Goal: Check status: Check status

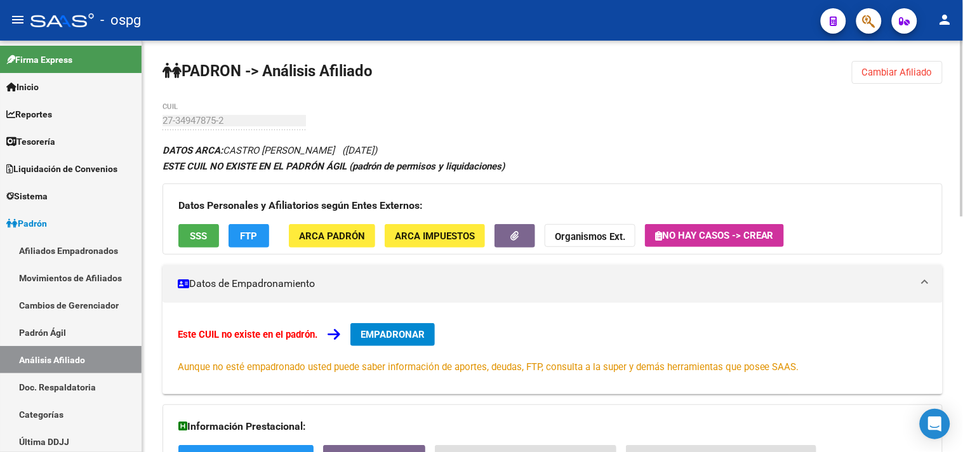
drag, startPoint x: 865, startPoint y: 66, endPoint x: 638, endPoint y: 94, distance: 228.3
click at [864, 67] on span "Cambiar Afiliado" at bounding box center [897, 72] width 70 height 11
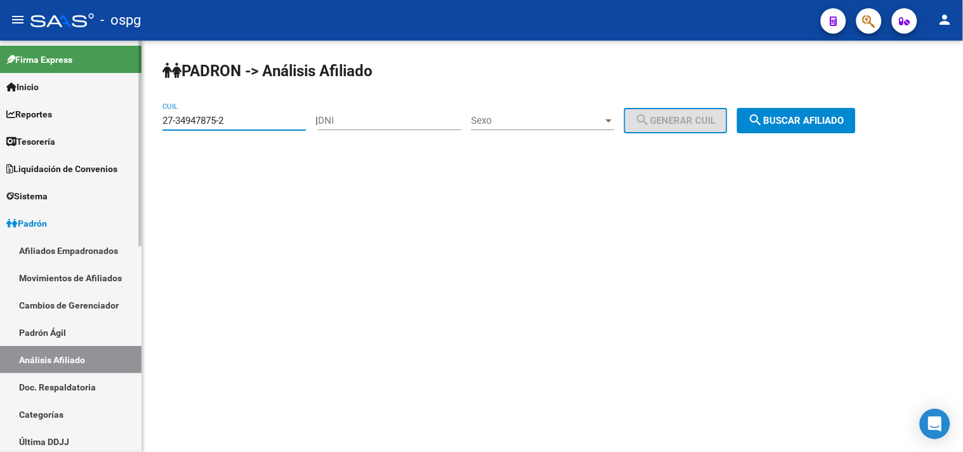
drag, startPoint x: 218, startPoint y: 123, endPoint x: 140, endPoint y: 105, distance: 80.1
click at [125, 109] on mat-sidenav-container "Firma Express Inicio Calendario SSS Instructivos Contacto OS Reportes Tablero d…" at bounding box center [481, 246] width 963 height 411
paste input "0-33674769-5"
click at [825, 124] on span "search Buscar afiliado" at bounding box center [796, 120] width 96 height 11
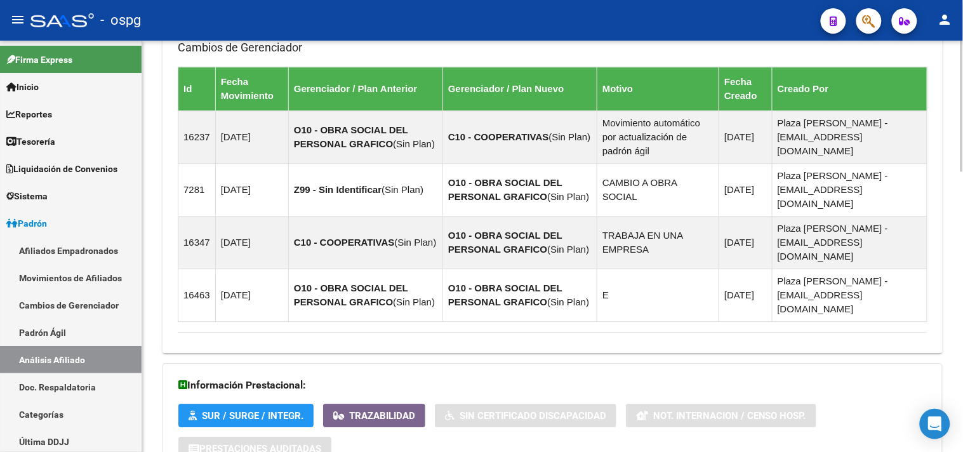
scroll to position [879, 0]
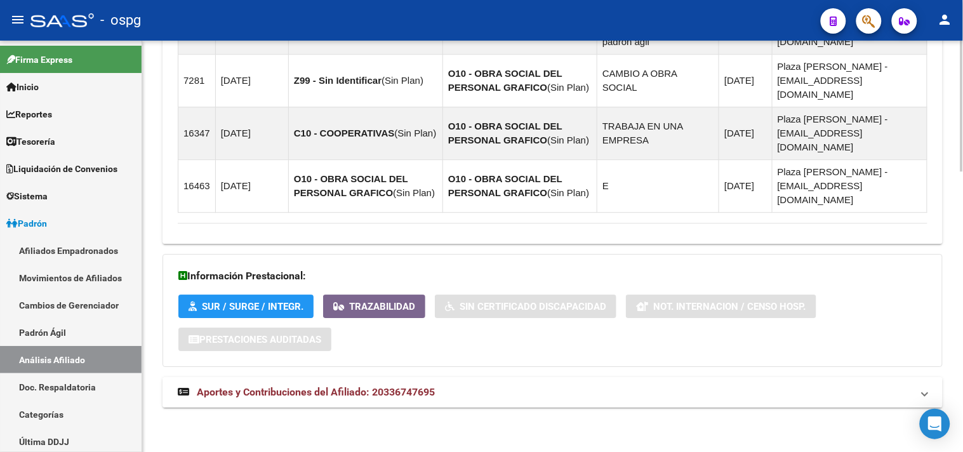
click at [540, 395] on mat-panel-title "Aportes y Contribuciones del Afiliado: 20336747695" at bounding box center [545, 392] width 734 height 14
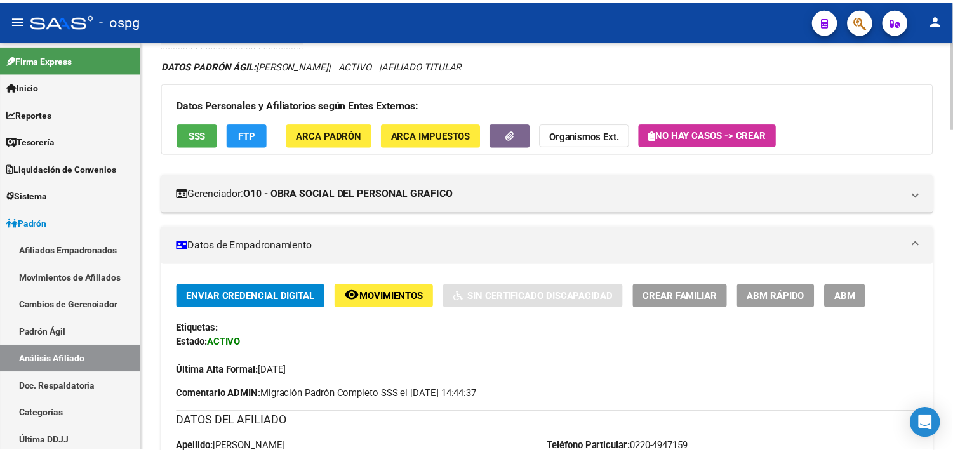
scroll to position [0, 0]
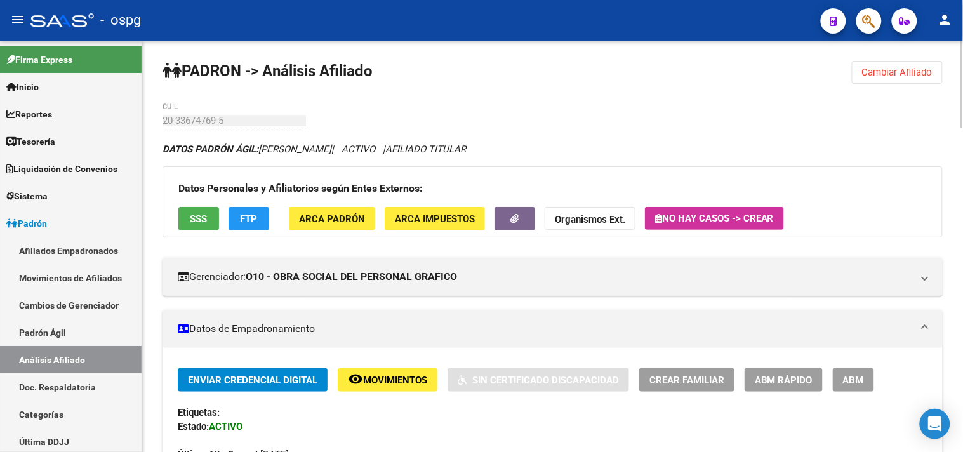
click at [866, 70] on span "Cambiar Afiliado" at bounding box center [897, 72] width 70 height 11
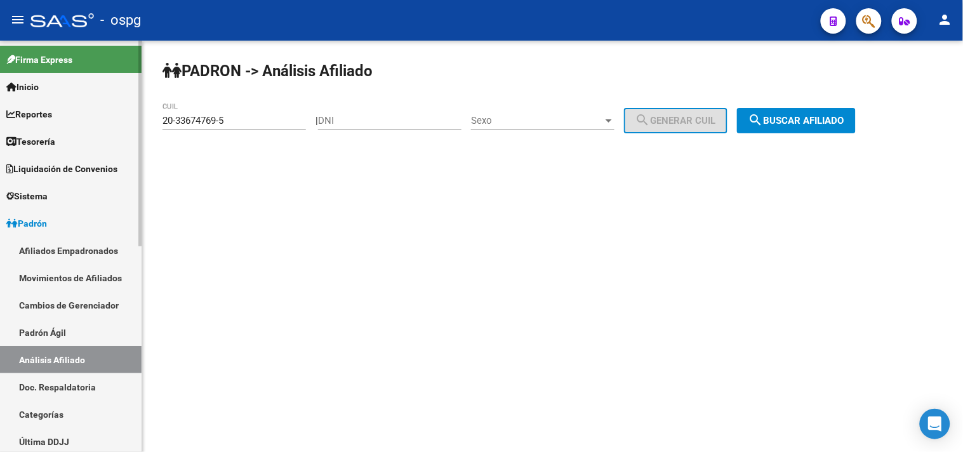
drag, startPoint x: 268, startPoint y: 119, endPoint x: 5, endPoint y: 109, distance: 262.9
click at [9, 110] on mat-sidenav-container "Firma Express Inicio Calendario SSS Instructivos Contacto OS Reportes Tablero d…" at bounding box center [481, 246] width 963 height 411
paste input "5345862-1"
type input "20-35345862-1"
drag, startPoint x: 847, startPoint y: 125, endPoint x: 830, endPoint y: 125, distance: 16.5
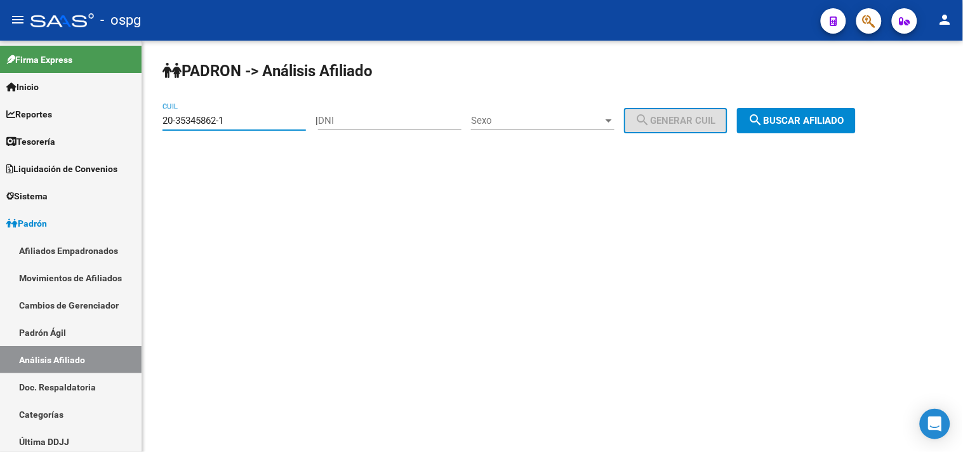
click at [844, 125] on span "search Buscar afiliado" at bounding box center [796, 120] width 96 height 11
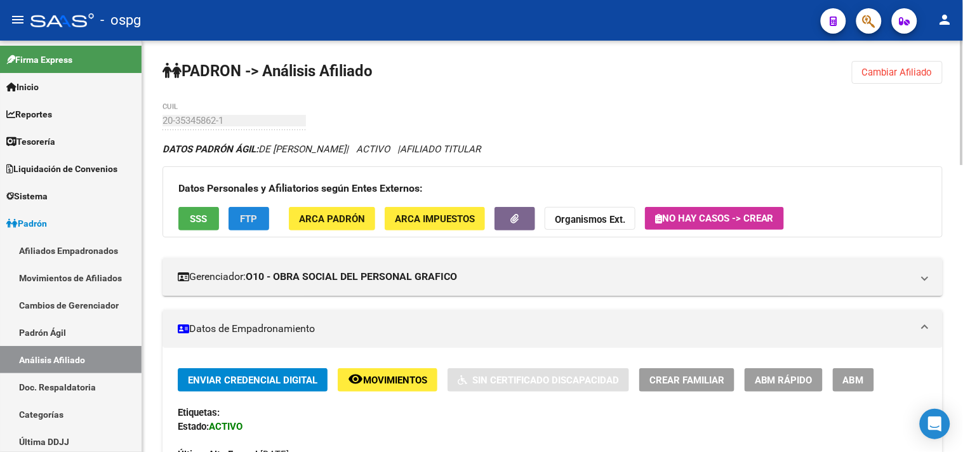
click at [246, 215] on span "FTP" at bounding box center [249, 218] width 17 height 11
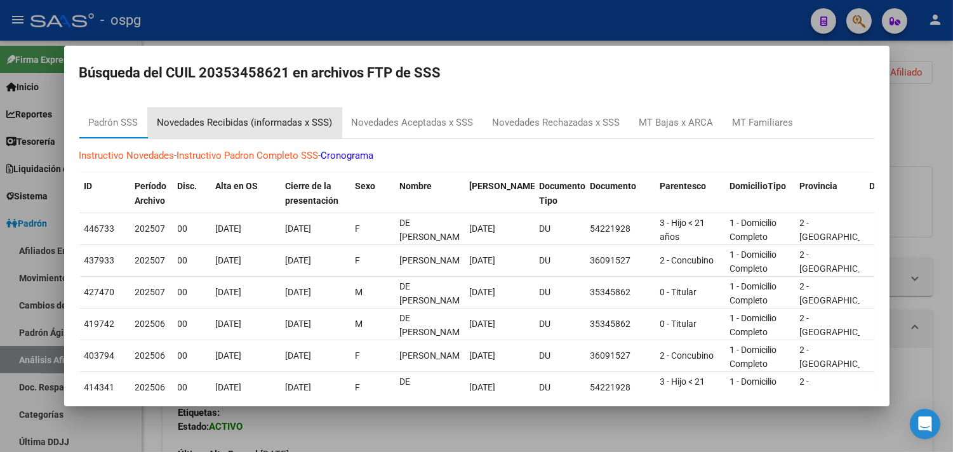
click at [243, 121] on div "Novedades Recibidas (informadas x SSS)" at bounding box center [244, 123] width 175 height 15
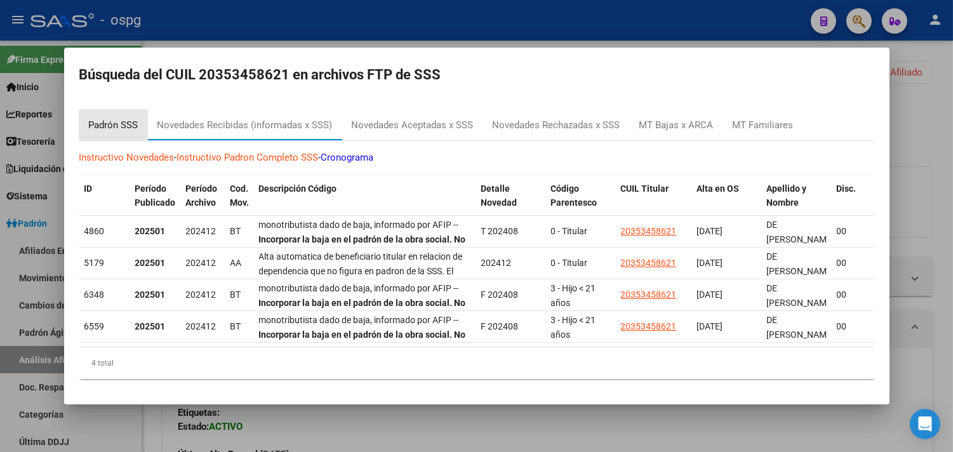
click at [110, 122] on div "Padrón SSS" at bounding box center [114, 125] width 50 height 15
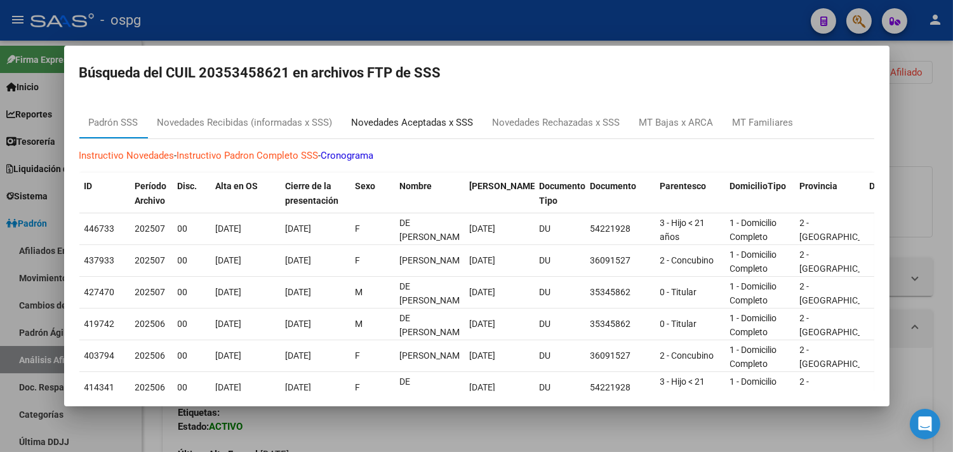
click at [435, 121] on div "Novedades Aceptadas x SSS" at bounding box center [413, 123] width 122 height 15
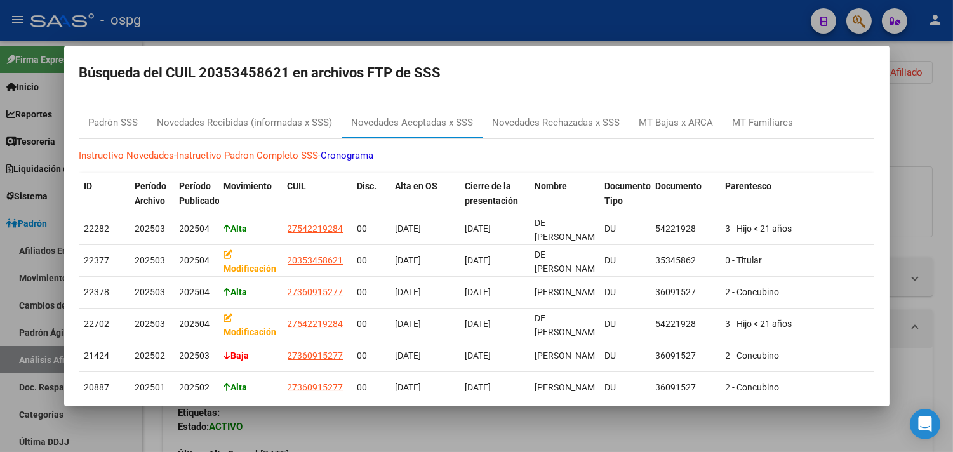
click at [378, 426] on div at bounding box center [476, 226] width 953 height 452
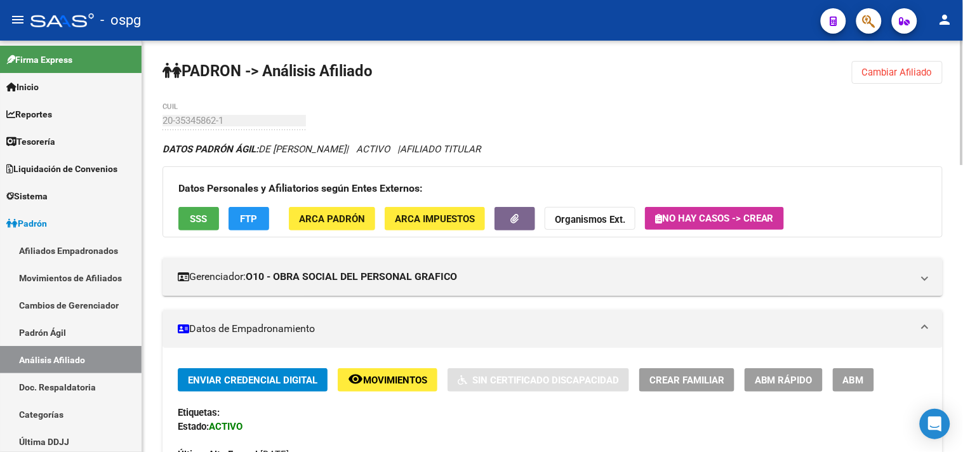
click at [194, 218] on span "SSS" at bounding box center [198, 218] width 17 height 11
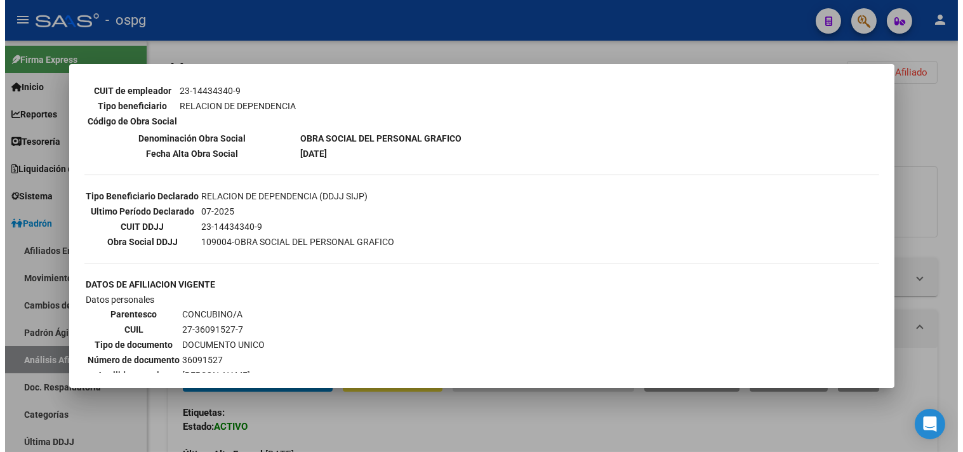
scroll to position [282, 0]
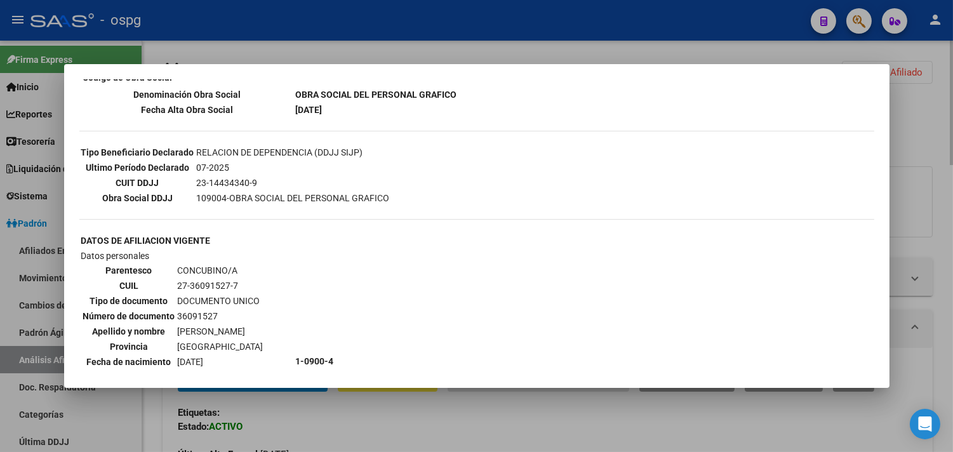
click at [449, 414] on div at bounding box center [476, 226] width 953 height 452
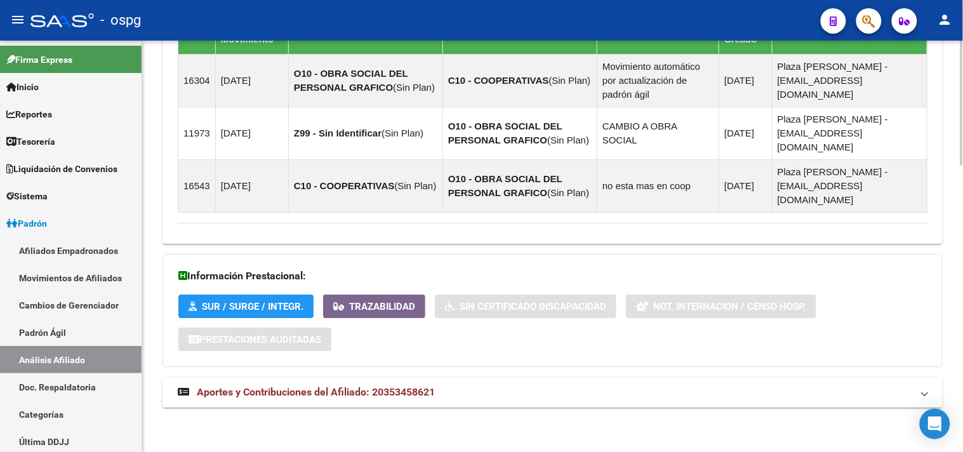
click at [445, 398] on mat-panel-title "Aportes y Contribuciones del Afiliado: 20353458621" at bounding box center [545, 392] width 734 height 14
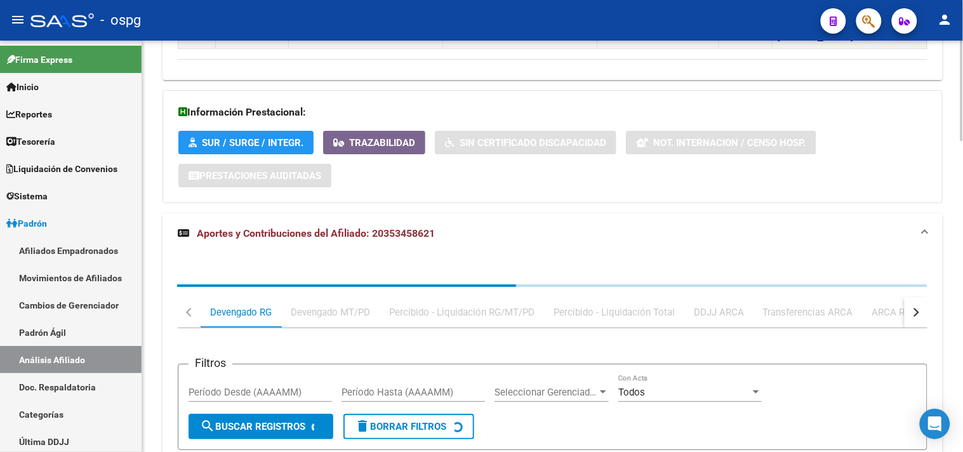
scroll to position [1276, 0]
